Goal: Complete application form

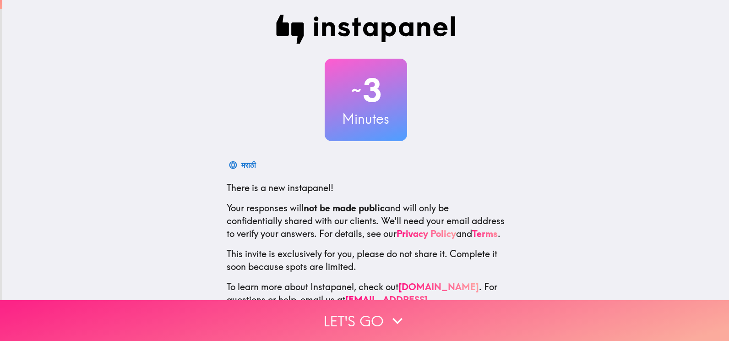
click at [388, 312] on icon "button" at bounding box center [397, 320] width 20 height 20
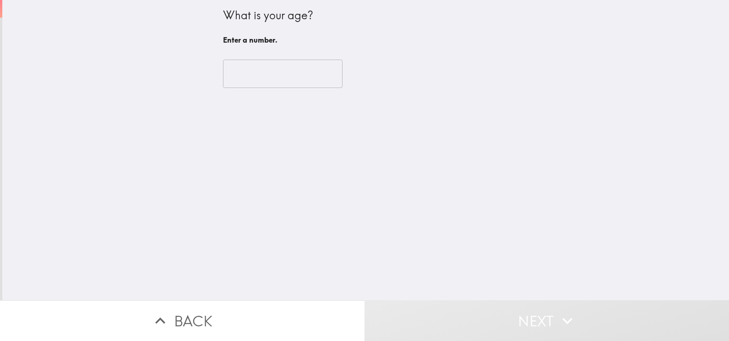
click at [250, 81] on input "number" at bounding box center [282, 74] width 119 height 28
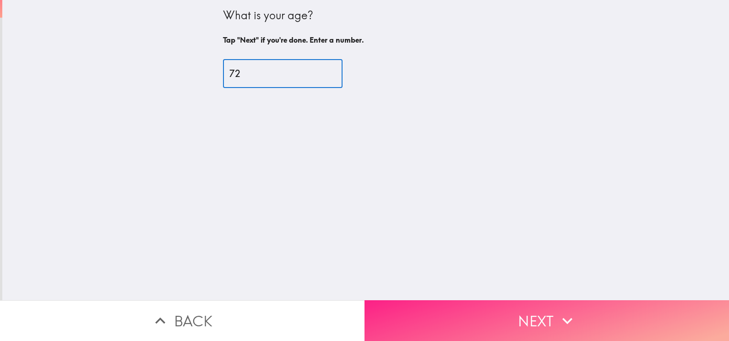
type input "72"
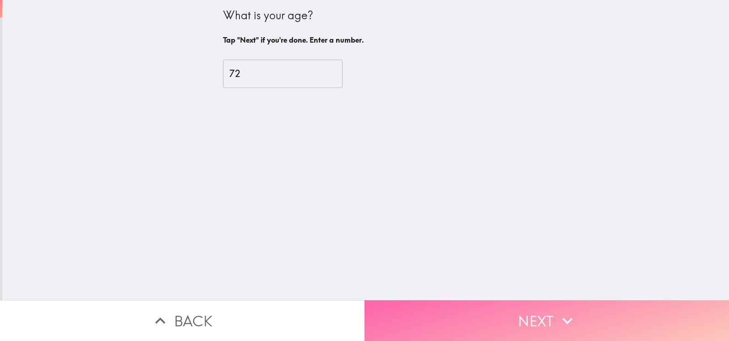
click at [499, 317] on button "Next" at bounding box center [546, 320] width 364 height 41
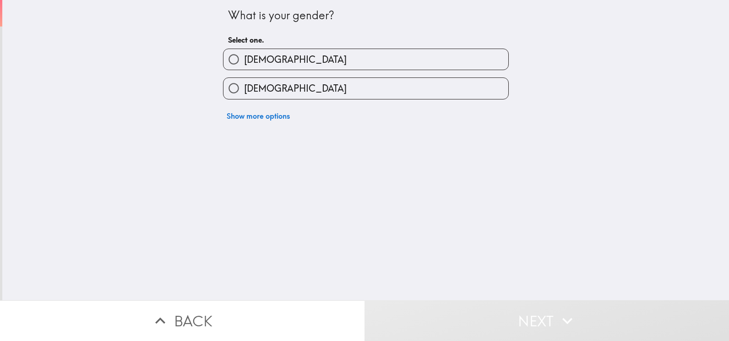
click at [346, 93] on label "[DEMOGRAPHIC_DATA]" at bounding box center [365, 88] width 285 height 21
click at [244, 93] on input "[DEMOGRAPHIC_DATA]" at bounding box center [233, 88] width 21 height 21
radio input "true"
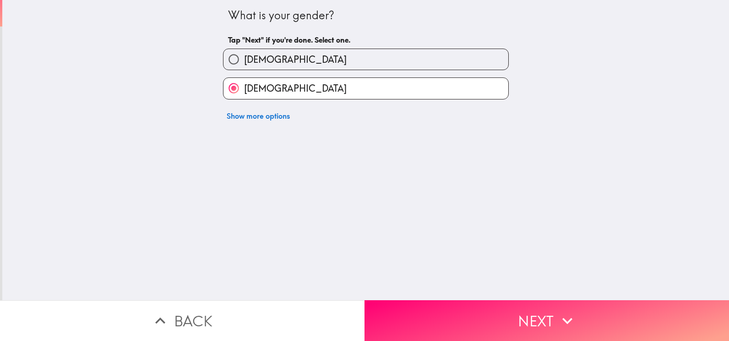
click at [346, 93] on label "[DEMOGRAPHIC_DATA]" at bounding box center [365, 88] width 285 height 21
click at [244, 93] on input "[DEMOGRAPHIC_DATA]" at bounding box center [233, 88] width 21 height 21
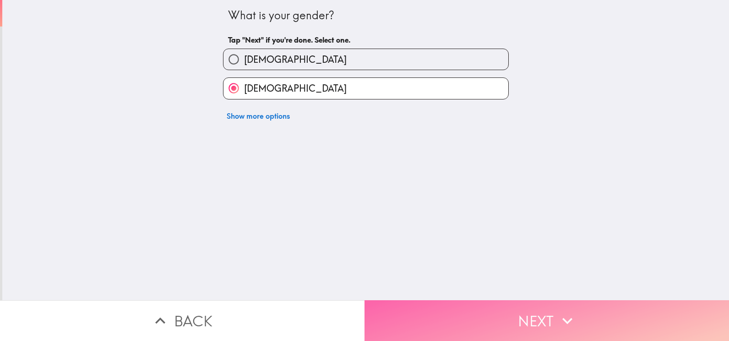
click at [530, 308] on button "Next" at bounding box center [546, 320] width 364 height 41
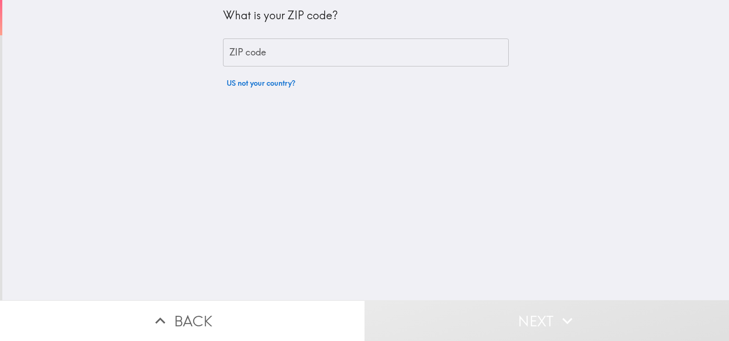
click at [358, 56] on input "ZIP code" at bounding box center [366, 52] width 286 height 28
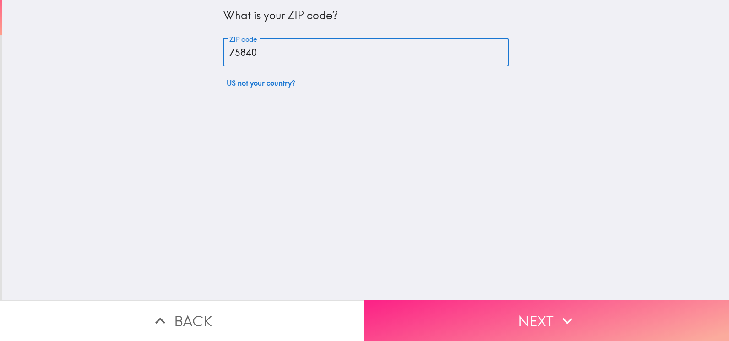
type input "75840"
click at [581, 306] on button "Next" at bounding box center [546, 320] width 364 height 41
